Goal: Task Accomplishment & Management: Manage account settings

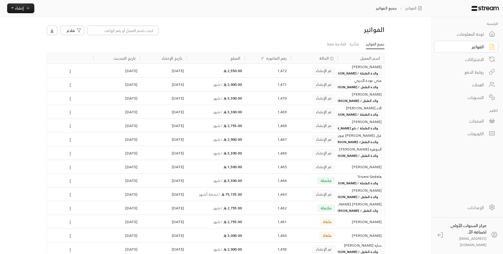
click at [475, 34] on div "لوحة المعلومات" at bounding box center [462, 34] width 42 height 6
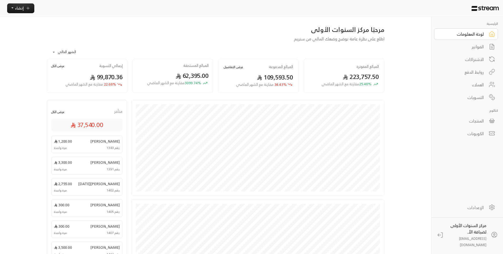
click at [475, 49] on div "الفواتير" at bounding box center [462, 47] width 42 height 6
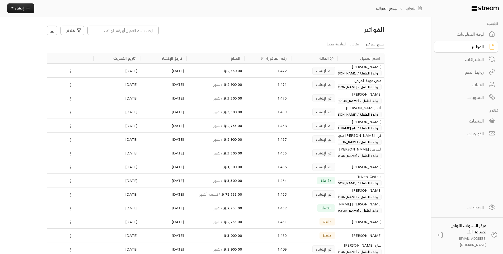
click at [314, 27] on h3 "الفواتير" at bounding box center [344, 29] width 80 height 8
click at [472, 44] on div "الفواتير" at bounding box center [462, 47] width 42 height 6
click at [477, 35] on div "لوحة المعلومات" at bounding box center [462, 34] width 42 height 6
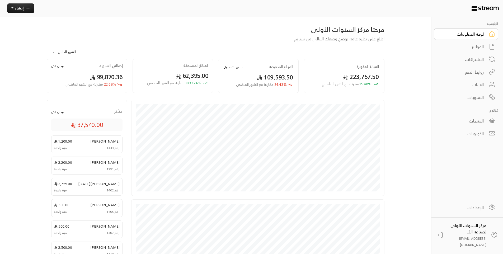
click at [477, 46] on div "الفواتير" at bounding box center [462, 47] width 42 height 6
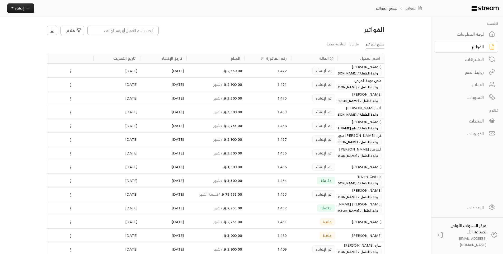
click at [212, 37] on div "الفواتير فلاتر" at bounding box center [215, 32] width 343 height 15
click at [478, 33] on div "لوحة المعلومات" at bounding box center [462, 34] width 42 height 6
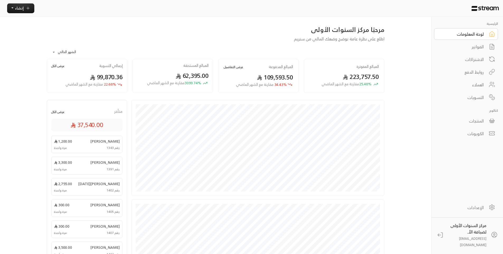
click at [463, 47] on div "الفواتير" at bounding box center [462, 47] width 42 height 6
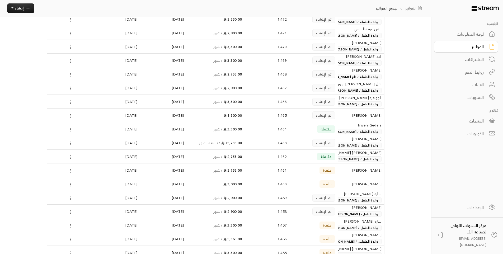
scroll to position [53, 0]
click at [481, 60] on div "الاشتراكات" at bounding box center [462, 59] width 42 height 6
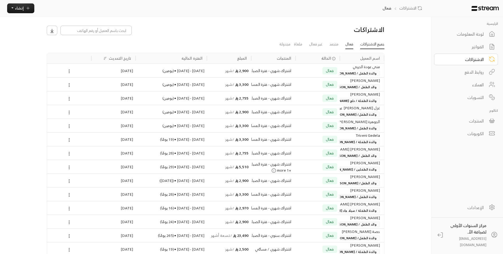
click at [362, 43] on link "جميع الاشتراكات" at bounding box center [372, 44] width 24 height 9
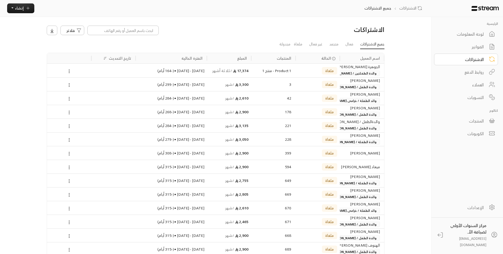
click at [298, 18] on div "الاشتراكات فلاتر جميع الاشتراكات فعال متجمد غير فعال ملغاة مجدولة اسم العميل ال…" at bounding box center [215, 223] width 354 height 413
click at [462, 36] on div "لوحة المعلومات" at bounding box center [462, 34] width 42 height 6
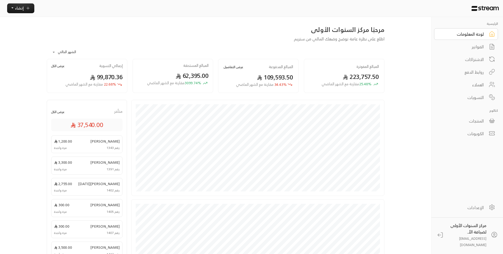
click at [465, 48] on div "الفواتير" at bounding box center [462, 47] width 42 height 6
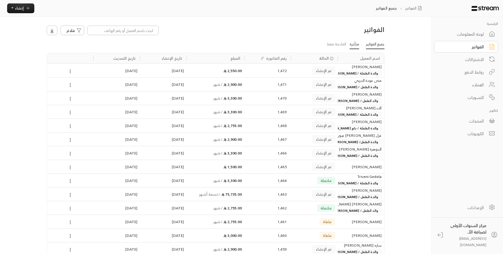
click at [351, 41] on link "متأخرة" at bounding box center [353, 44] width 9 height 9
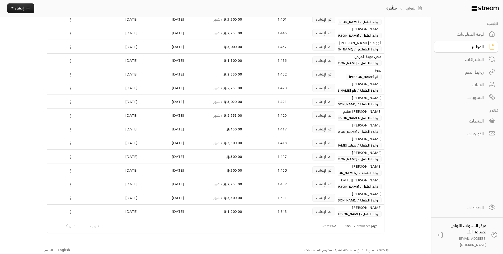
scroll to position [83, 0]
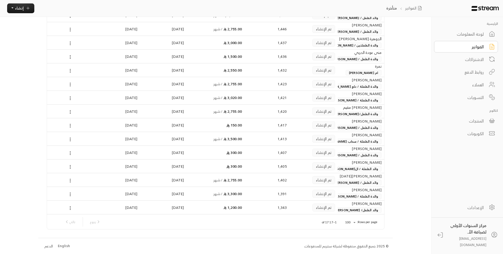
click at [346, 111] on span "والدة الطفل/[PERSON_NAME] والطفلة/[PERSON_NAME]" at bounding box center [336, 114] width 90 height 6
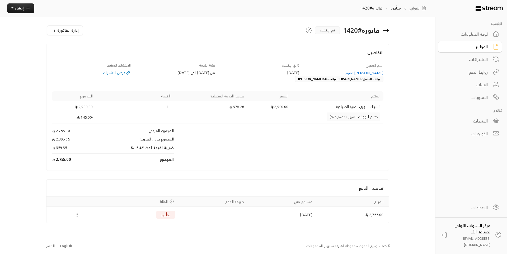
click at [367, 71] on div "[PERSON_NAME] مقيم" at bounding box center [343, 72] width 79 height 5
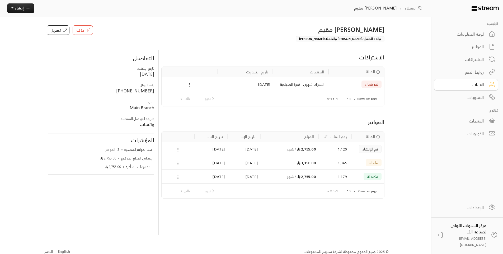
click at [338, 173] on div "1,179" at bounding box center [334, 176] width 24 height 13
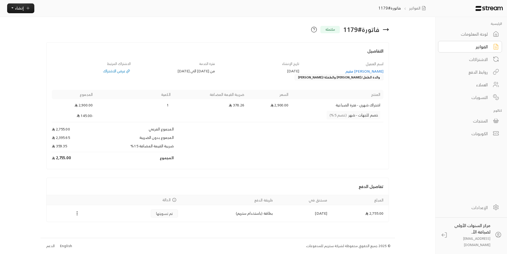
click at [384, 28] on icon at bounding box center [385, 29] width 6 height 6
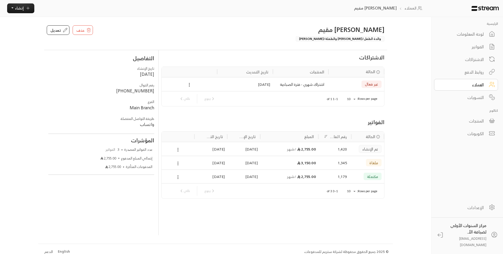
click at [470, 45] on div "الفواتير" at bounding box center [462, 47] width 42 height 6
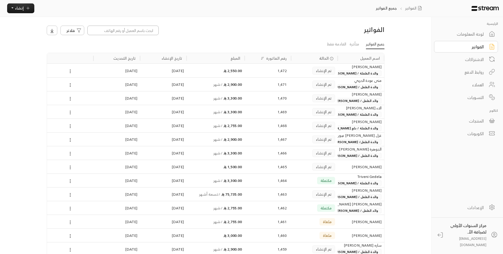
click at [142, 32] on input at bounding box center [122, 30] width 71 height 9
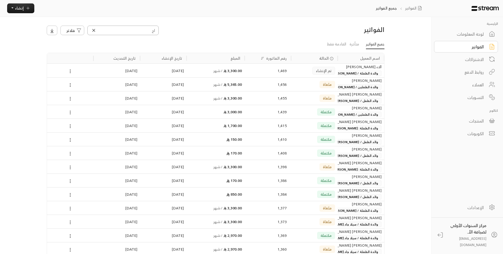
type input "ا"
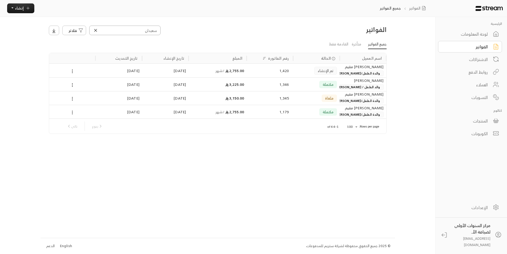
type input "سعيدان"
click at [335, 83] on div "مكتملة" at bounding box center [328, 84] width 18 height 7
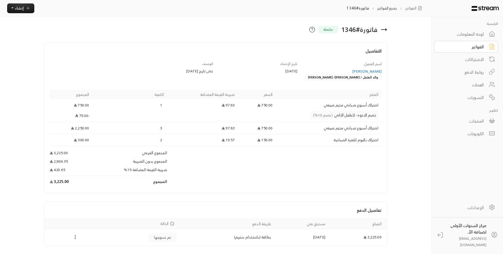
click at [384, 30] on icon at bounding box center [383, 29] width 6 height 6
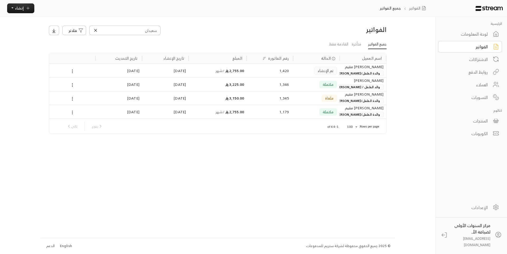
click at [337, 112] on div "مكتملة" at bounding box center [316, 112] width 46 height 14
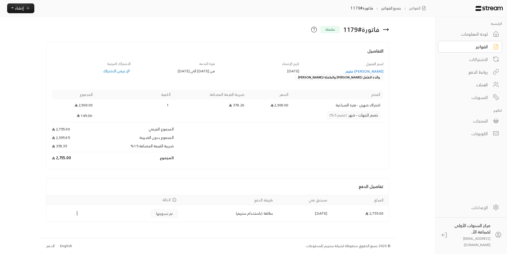
click at [385, 30] on icon at bounding box center [385, 29] width 6 height 6
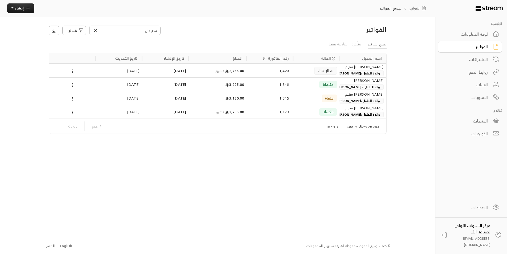
click at [357, 88] on span "والد الطفل / [PERSON_NAME]/ [PERSON_NAME]" at bounding box center [344, 87] width 78 height 6
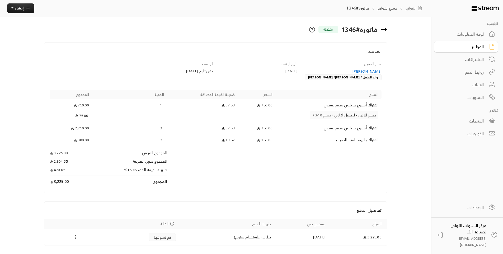
click at [384, 30] on icon at bounding box center [383, 30] width 5 height 0
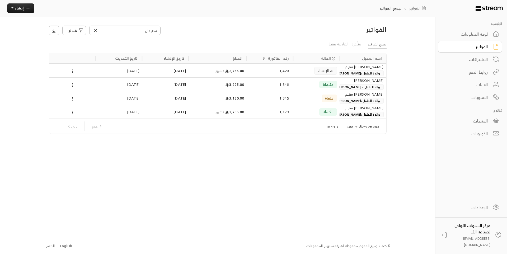
click at [369, 69] on div "[PERSON_NAME] مقيم" at bounding box center [362, 67] width 41 height 6
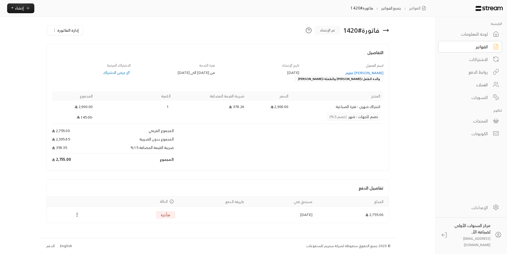
click at [67, 33] on span "إدارة الفاتورة" at bounding box center [67, 30] width 21 height 7
click at [73, 58] on link "إلغاء" at bounding box center [73, 53] width 49 height 9
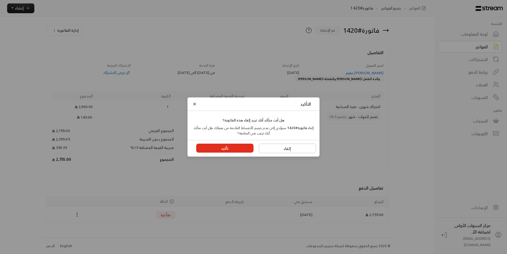
click at [220, 145] on button "تأكيد" at bounding box center [225, 148] width 58 height 9
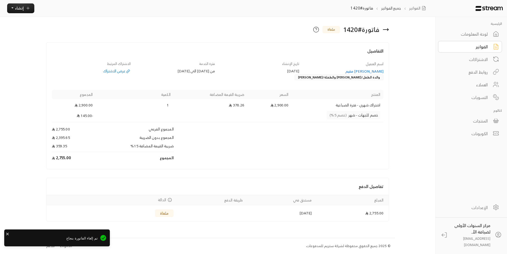
click at [382, 27] on icon at bounding box center [385, 29] width 6 height 6
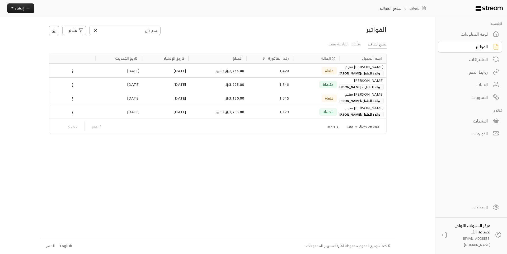
click at [459, 35] on div "لوحة المعلومات" at bounding box center [466, 34] width 42 height 6
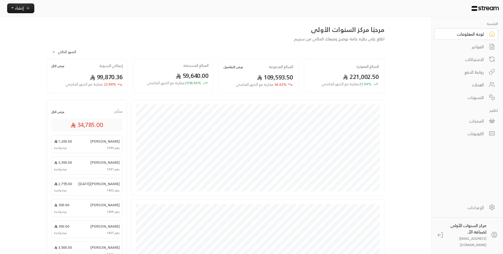
click at [462, 49] on div "الفواتير" at bounding box center [462, 47] width 42 height 6
